Goal: Obtain resource: Download file/media

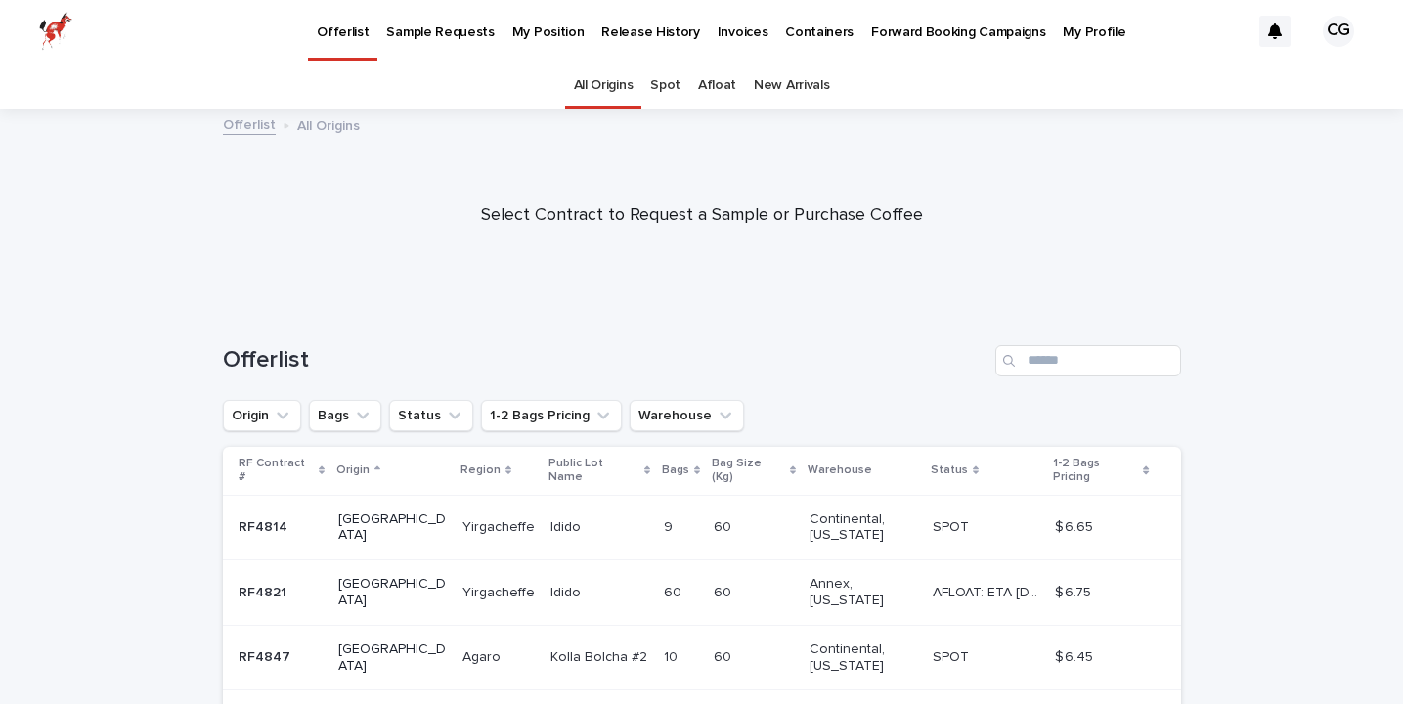
click at [789, 78] on link "New Arrivals" at bounding box center [791, 86] width 75 height 46
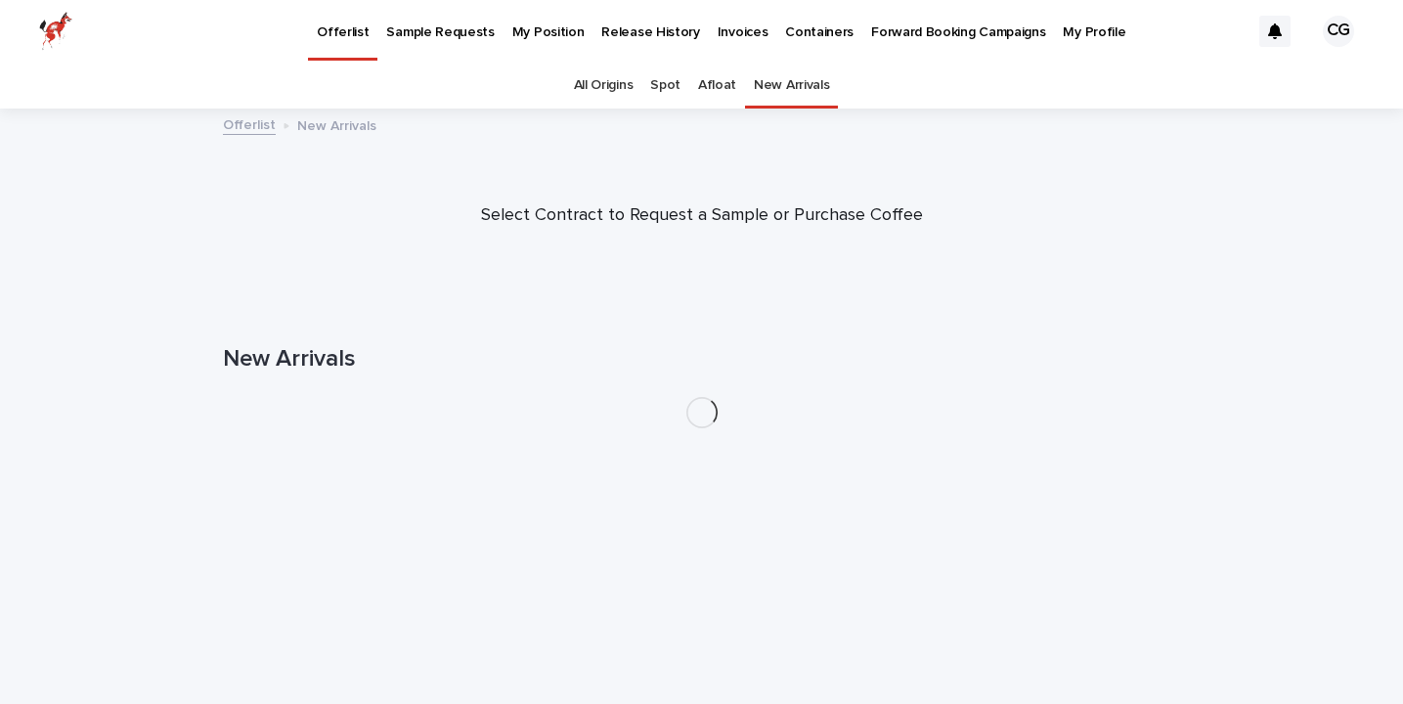
click at [503, 27] on div "My Position" at bounding box center [548, 20] width 90 height 41
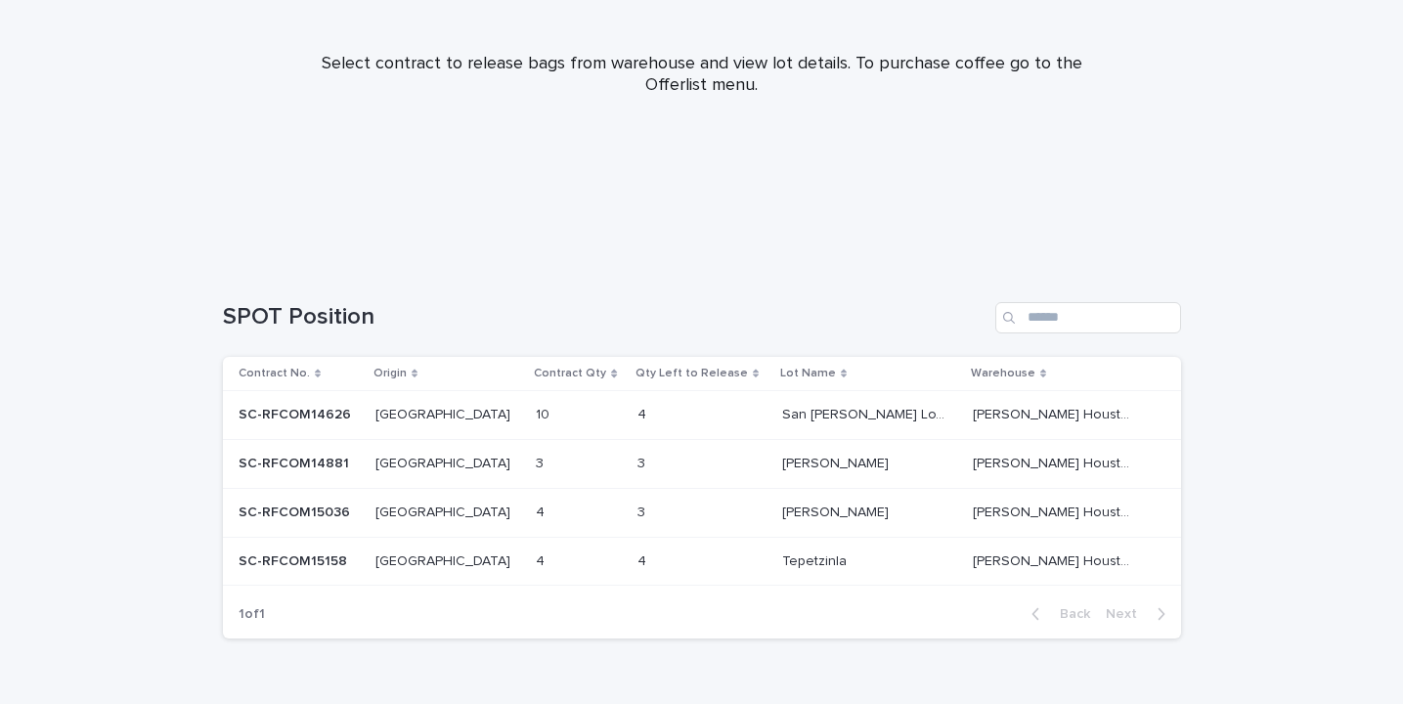
scroll to position [286, 0]
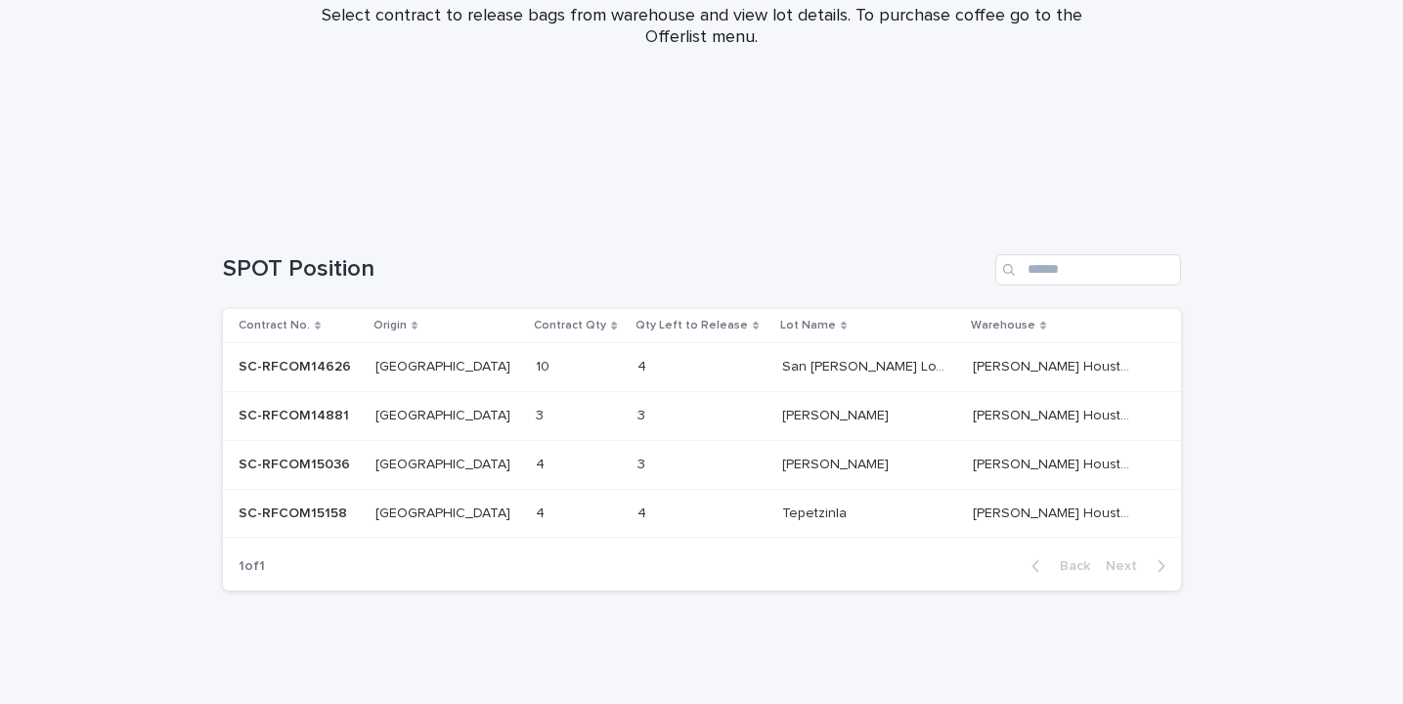
click at [536, 460] on p at bounding box center [576, 464] width 81 height 17
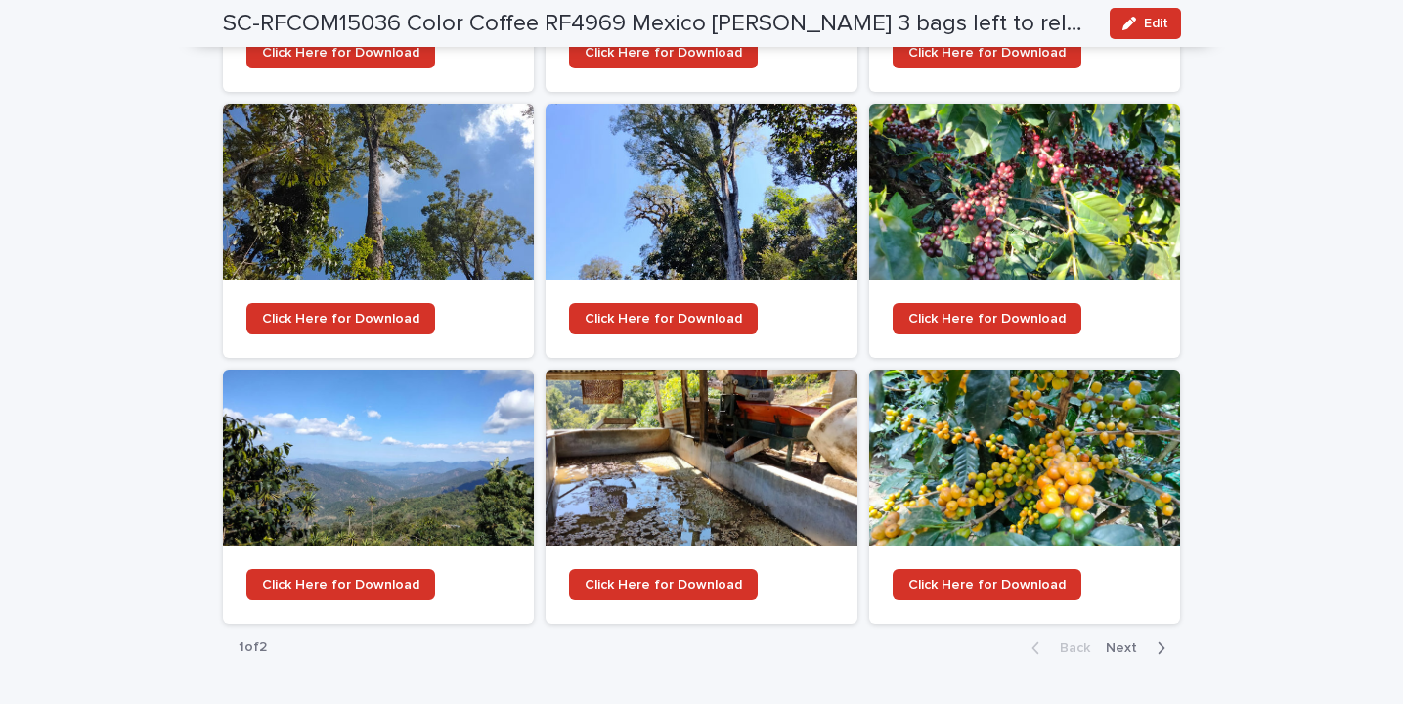
scroll to position [2523, 0]
click at [311, 578] on span "Click Here for Download" at bounding box center [340, 585] width 157 height 14
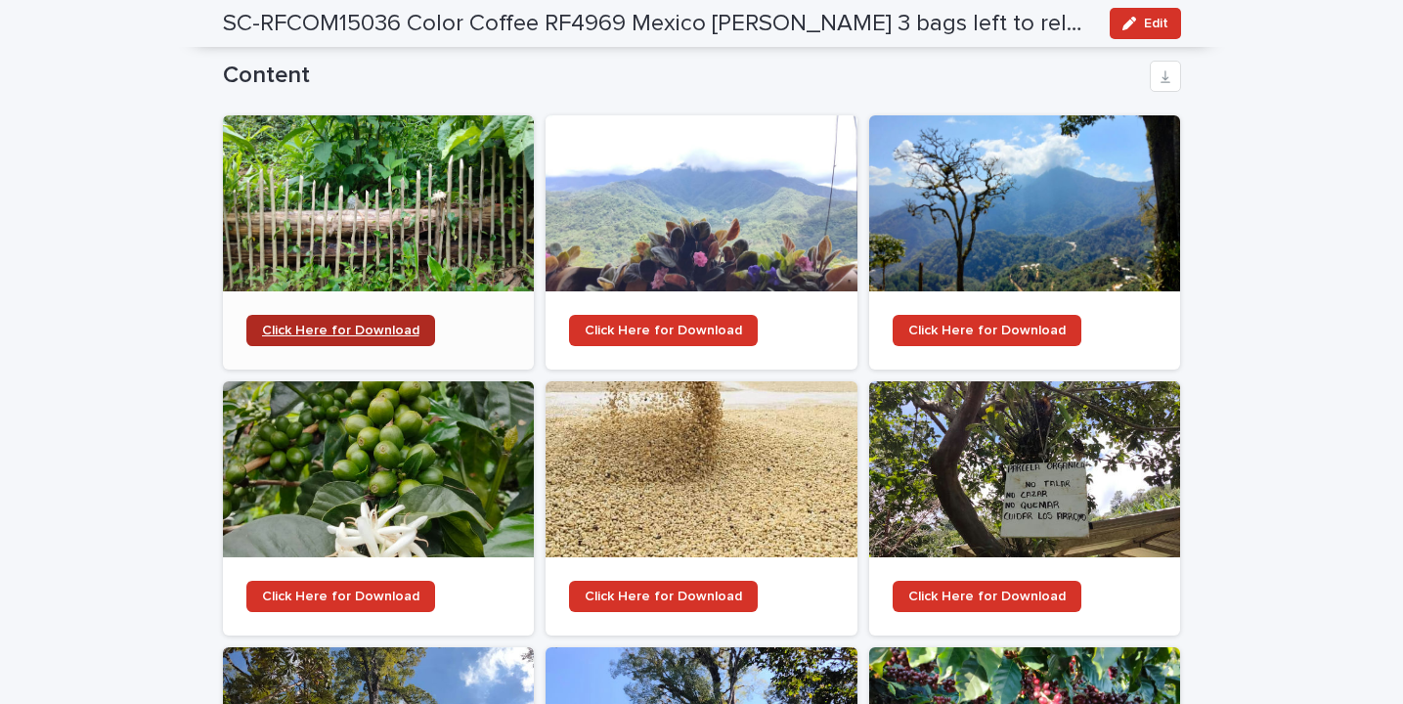
click at [385, 324] on span "Click Here for Download" at bounding box center [340, 331] width 157 height 14
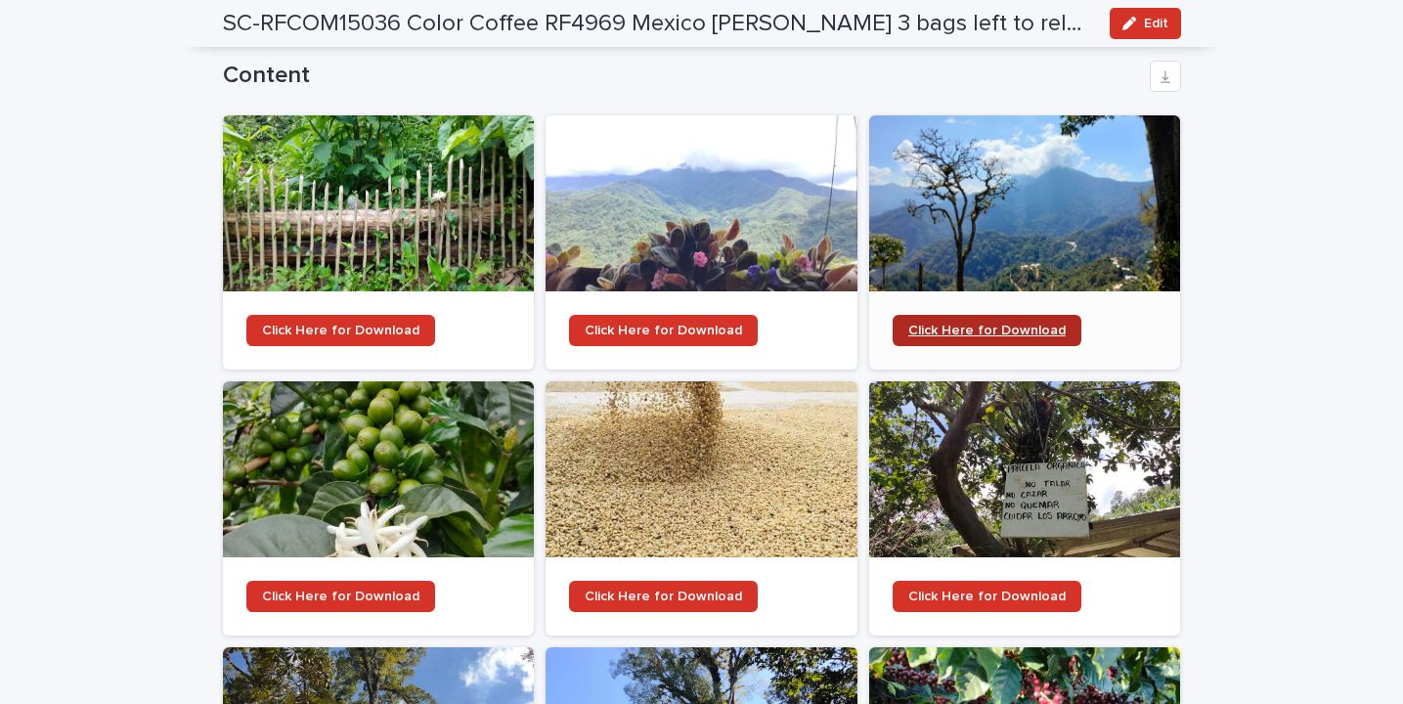
click at [1007, 315] on link "Click Here for Download" at bounding box center [986, 330] width 189 height 31
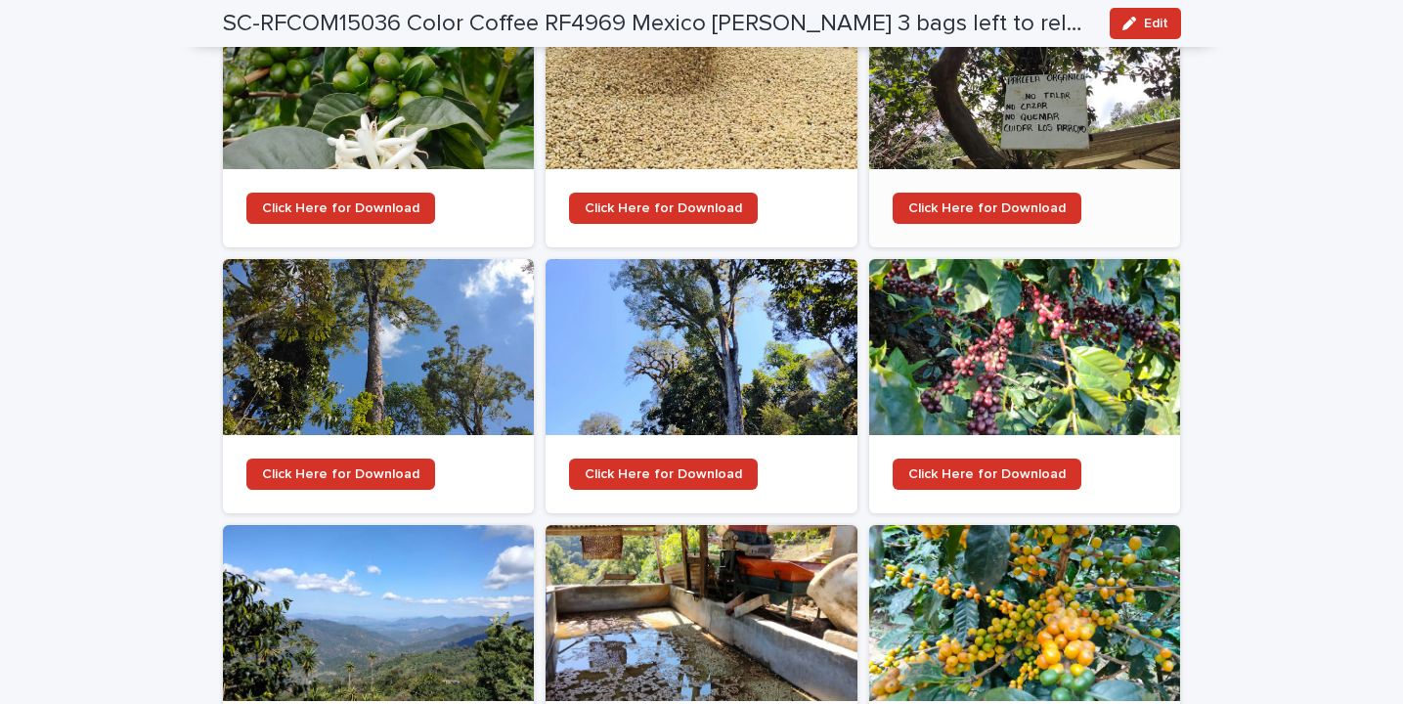
scroll to position [2365, 0]
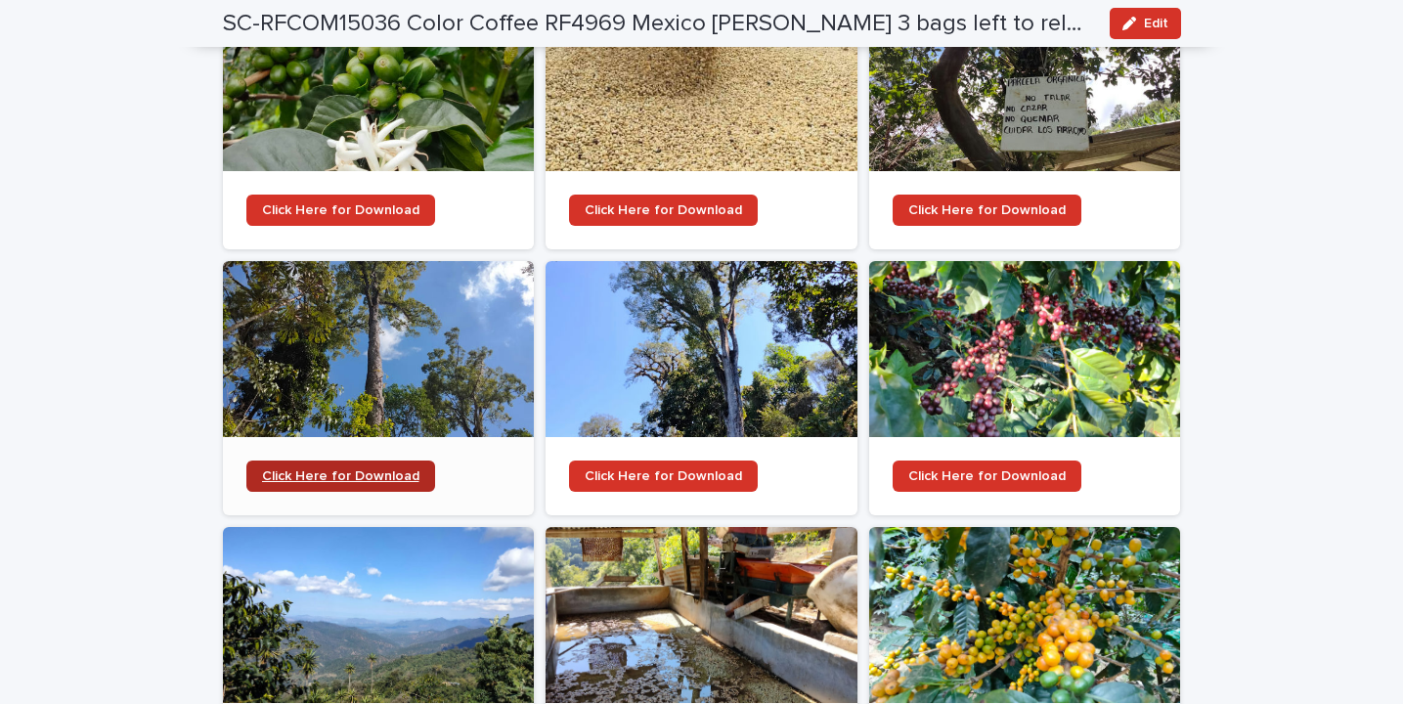
click at [393, 469] on span "Click Here for Download" at bounding box center [340, 476] width 157 height 14
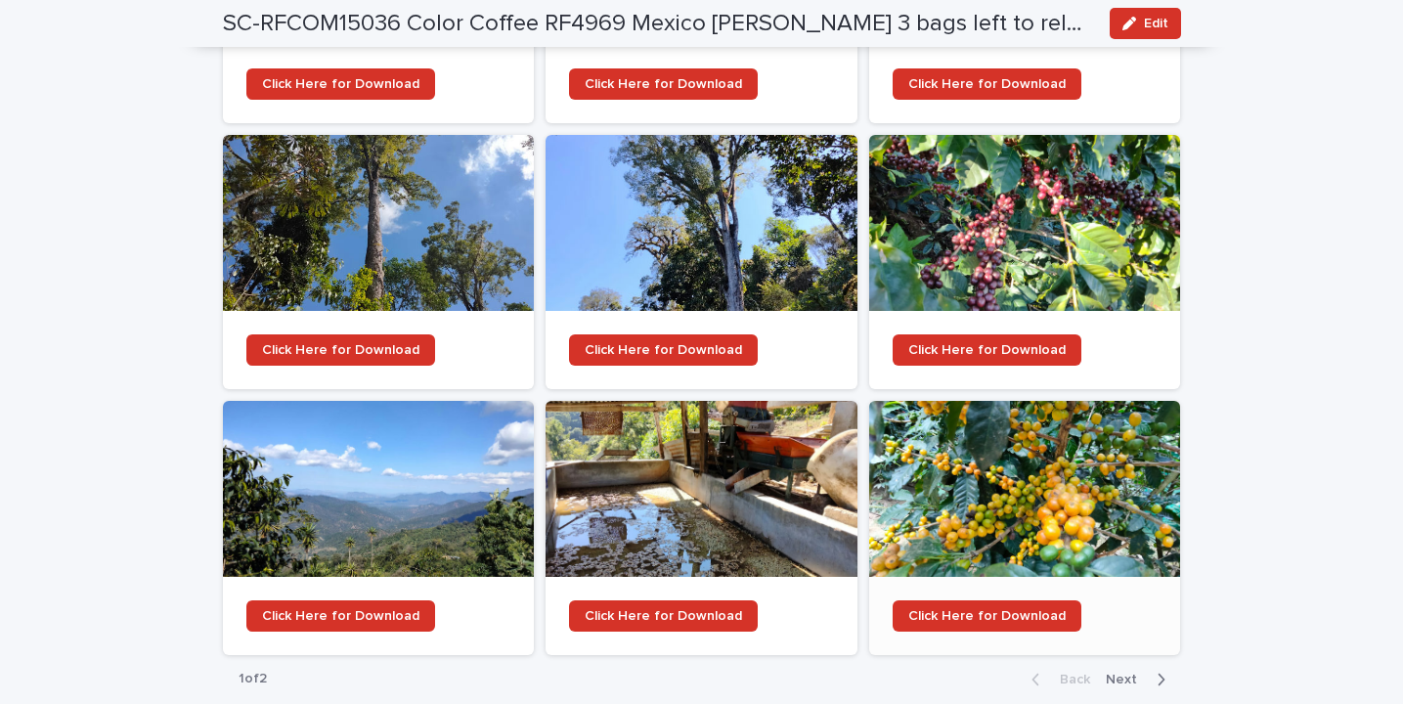
scroll to position [2496, 0]
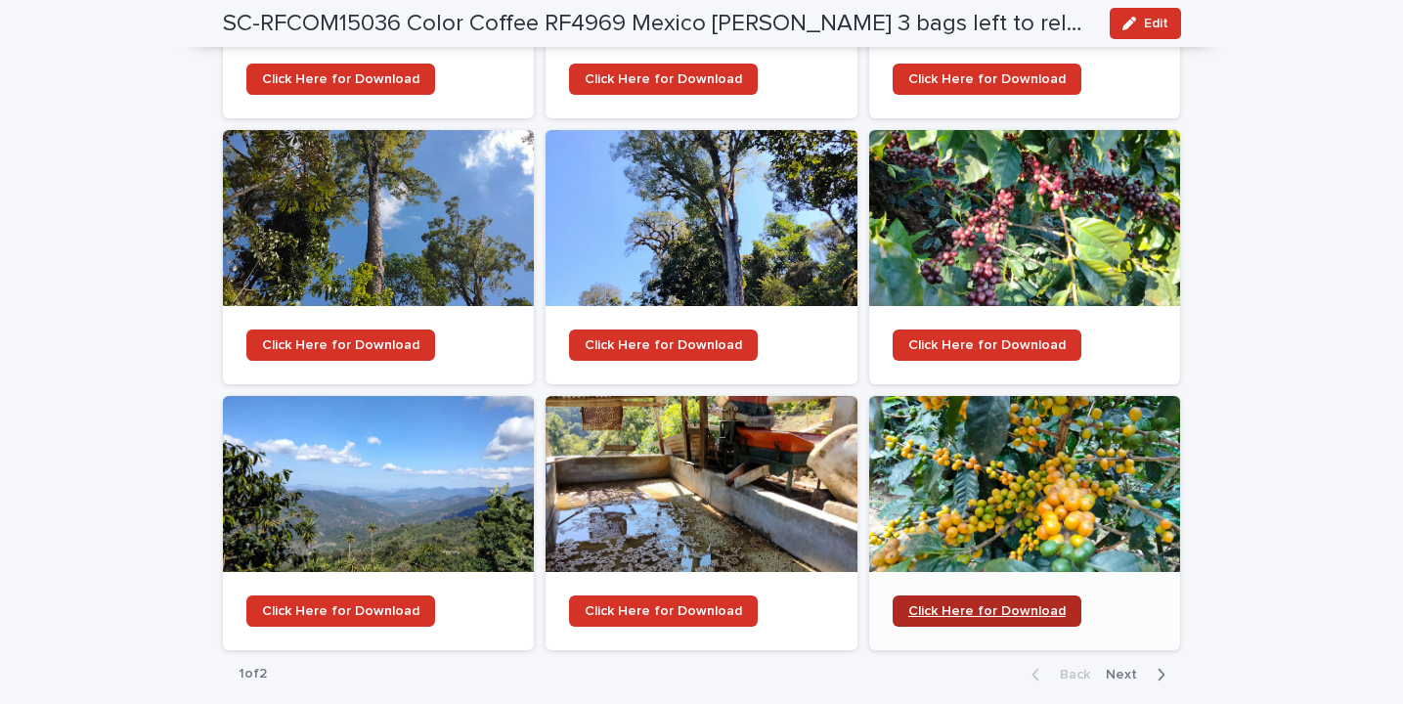
click at [1010, 604] on span "Click Here for Download" at bounding box center [986, 611] width 157 height 14
